Goal: Navigation & Orientation: Find specific page/section

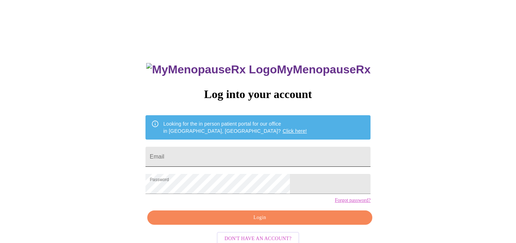
click at [270, 150] on input "Email" at bounding box center [257, 157] width 225 height 20
type input "[EMAIL_ADDRESS][DOMAIN_NAME]"
click at [244, 225] on button "Login" at bounding box center [259, 218] width 225 height 15
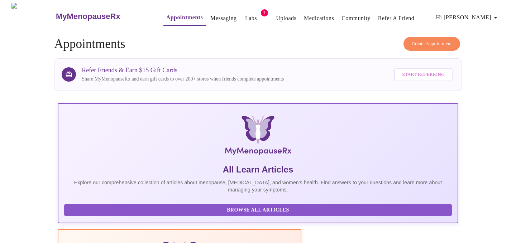
click at [210, 19] on link "Messaging" at bounding box center [223, 18] width 26 height 10
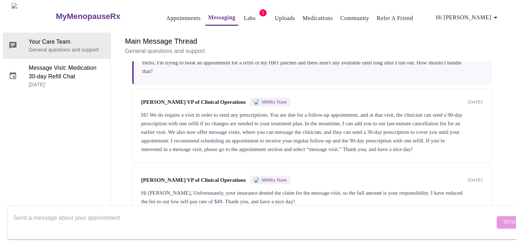
scroll to position [723, 0]
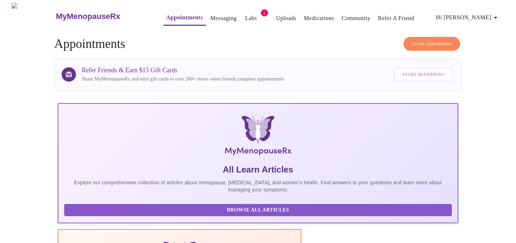
click at [166, 14] on link "Appointments" at bounding box center [184, 18] width 37 height 10
